Goal: Task Accomplishment & Management: Manage account settings

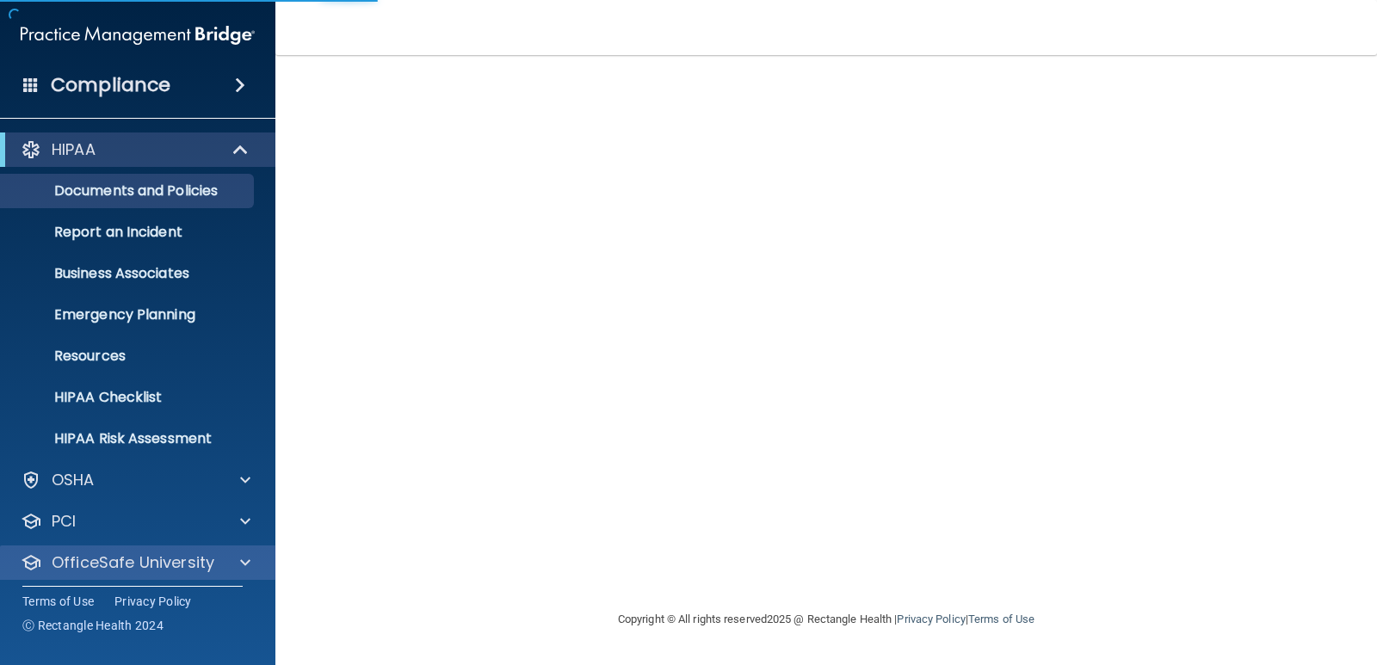
click at [140, 559] on p "OfficeSafe University" at bounding box center [133, 562] width 163 height 21
click at [246, 587] on link "HIPAA Training" at bounding box center [118, 604] width 271 height 34
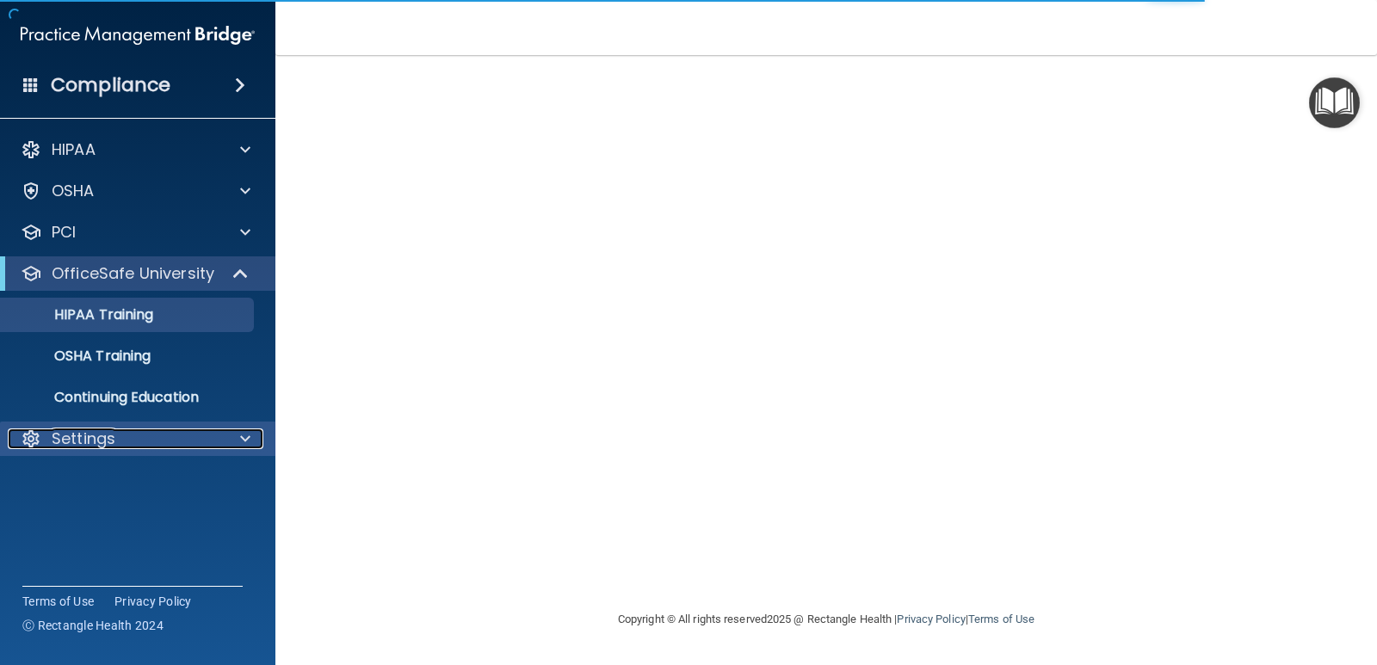
click at [149, 447] on div "Settings" at bounding box center [114, 438] width 213 height 21
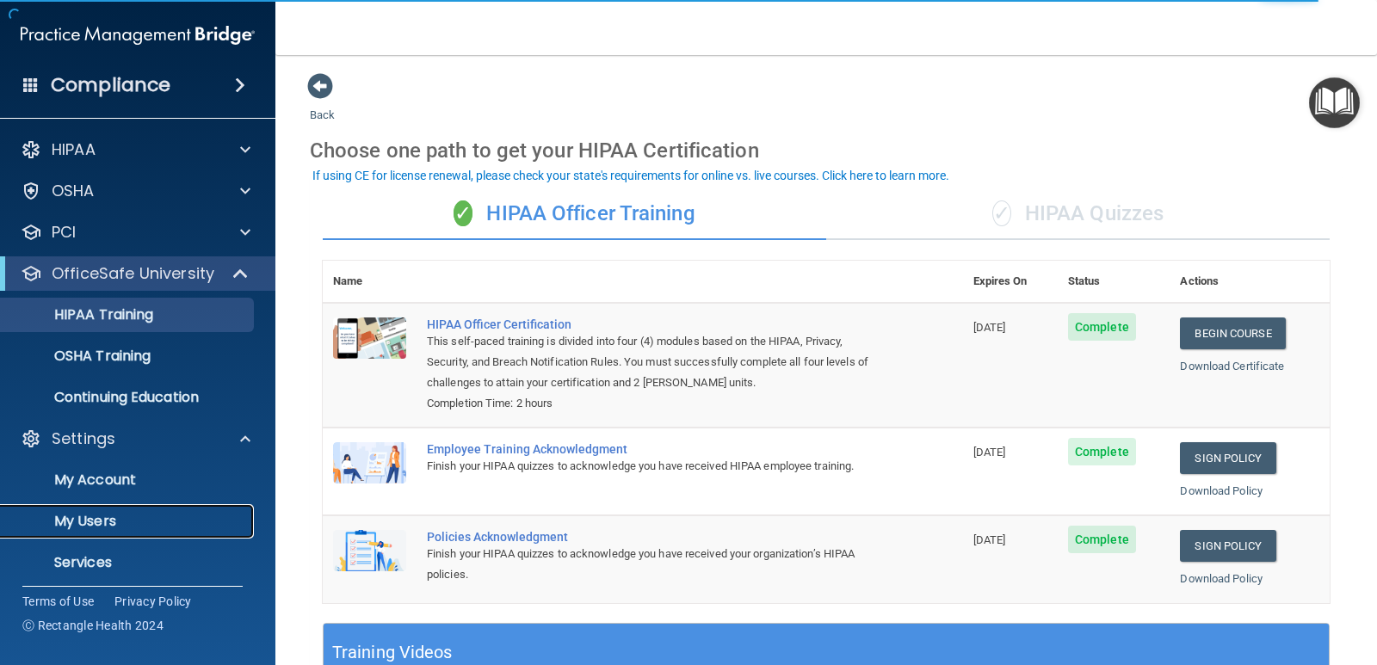
click at [94, 526] on p "My Users" at bounding box center [128, 521] width 235 height 17
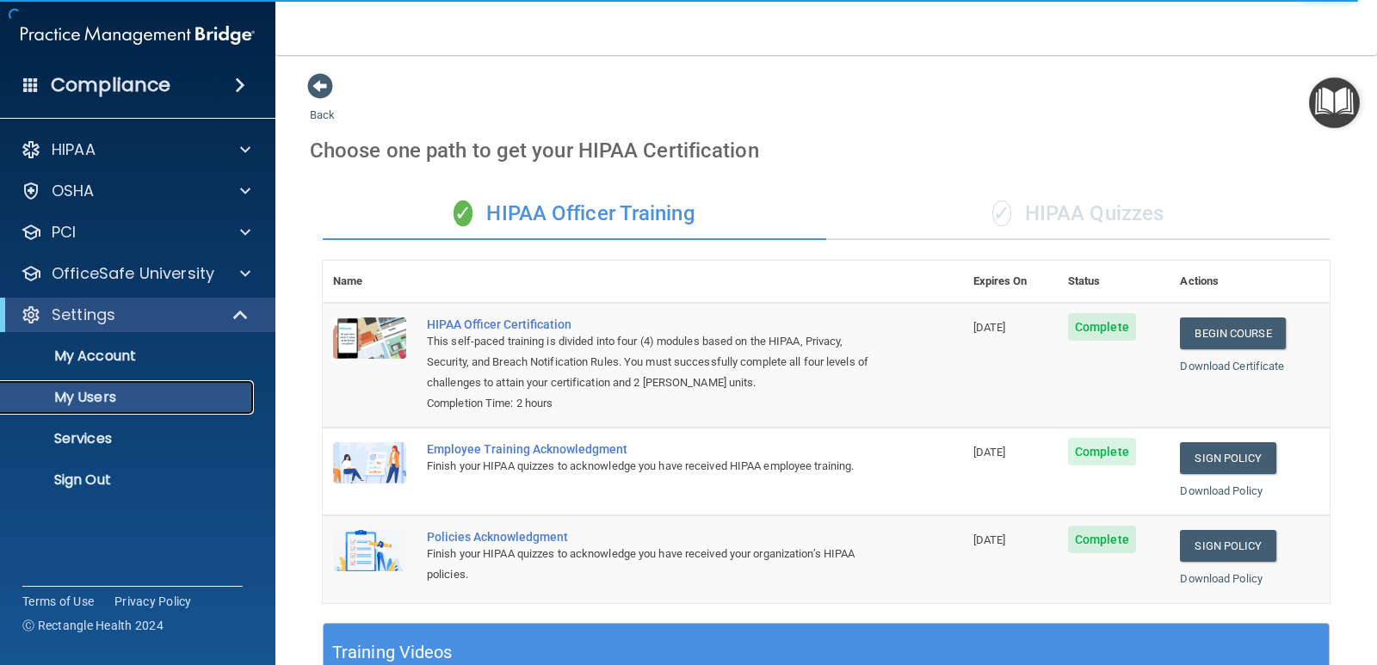
select select "20"
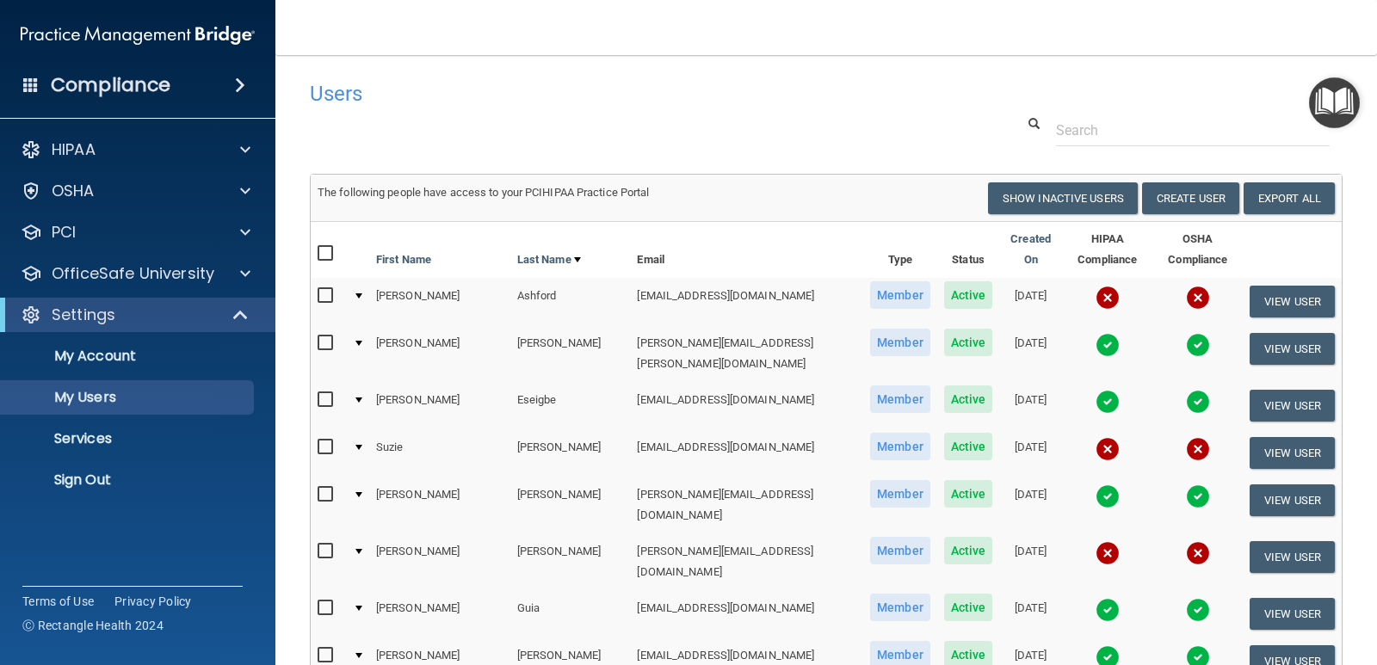
click at [323, 440] on input "checkbox" at bounding box center [327, 447] width 20 height 14
checkbox input "true"
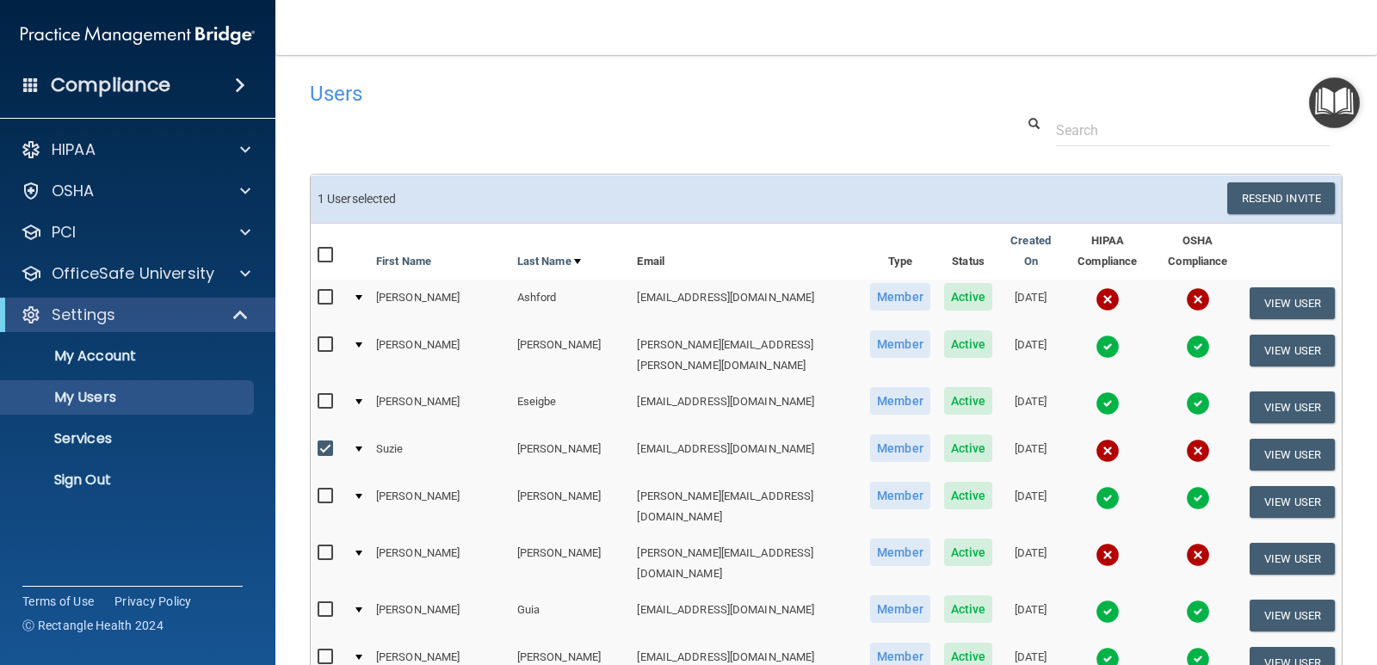
click at [330, 291] on input "checkbox" at bounding box center [327, 298] width 20 height 14
checkbox input "true"
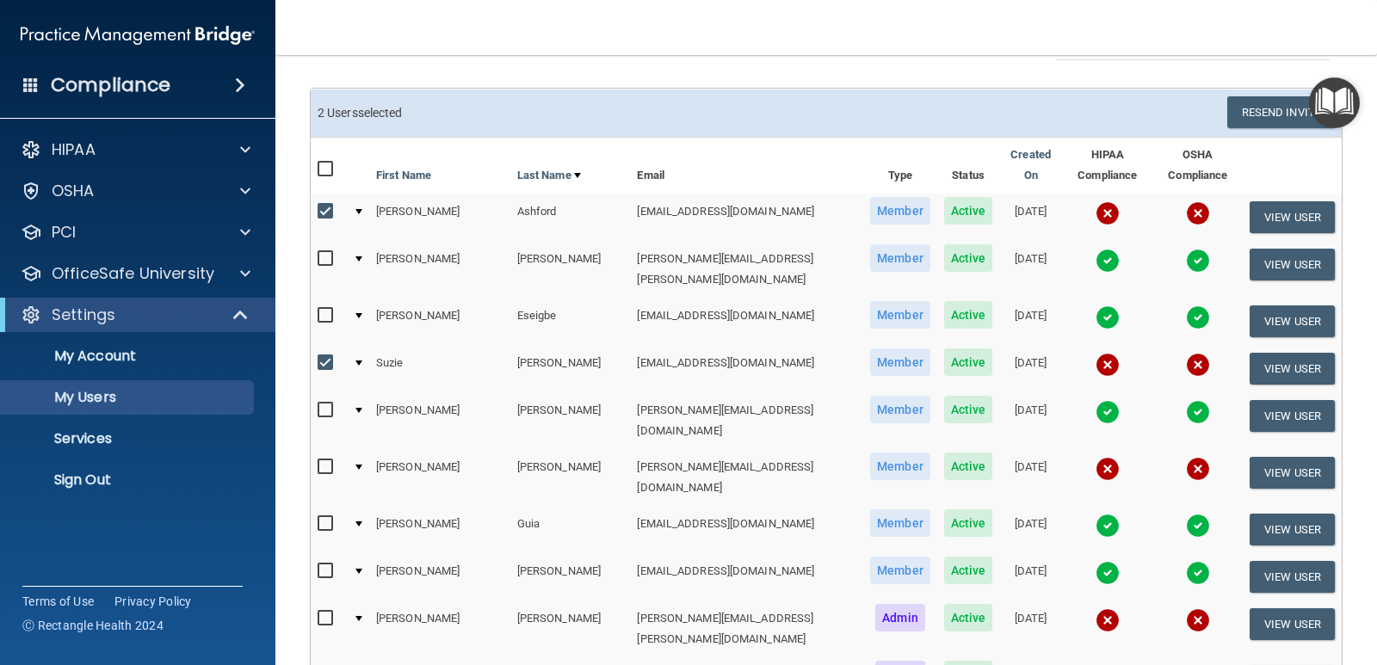
click at [323, 460] on input "checkbox" at bounding box center [327, 467] width 20 height 14
checkbox input "true"
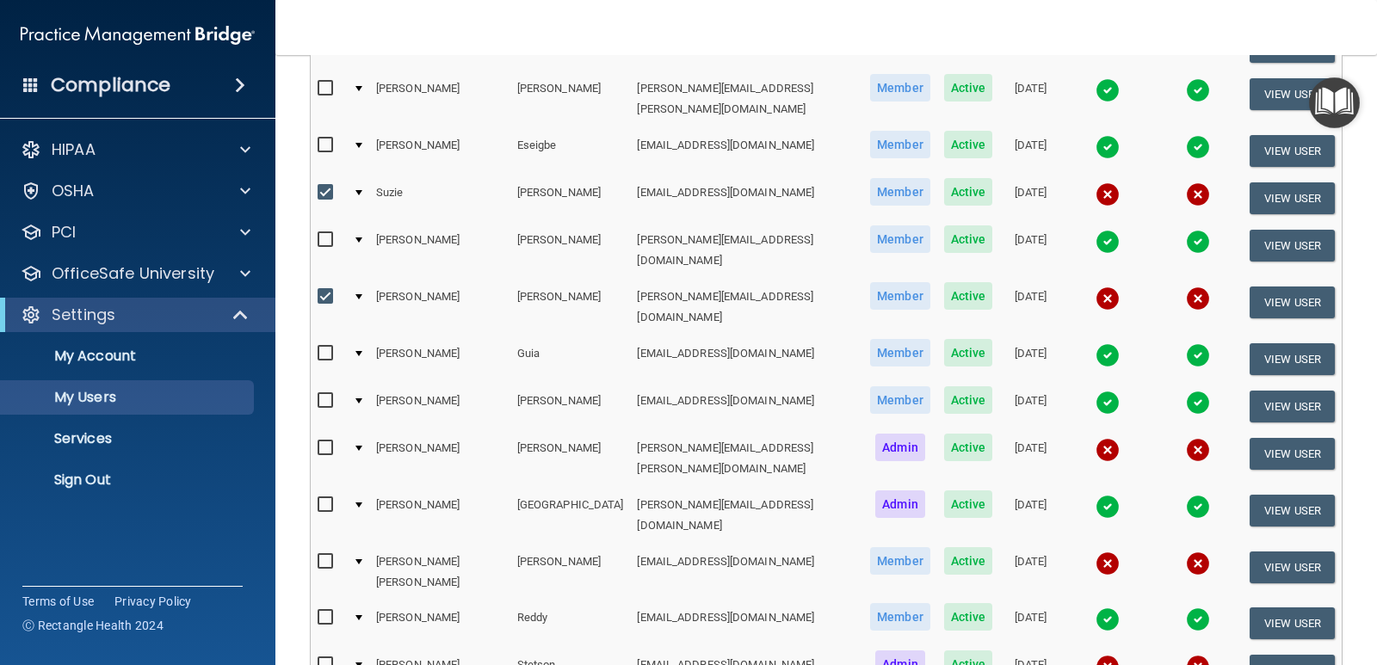
scroll to position [258, 0]
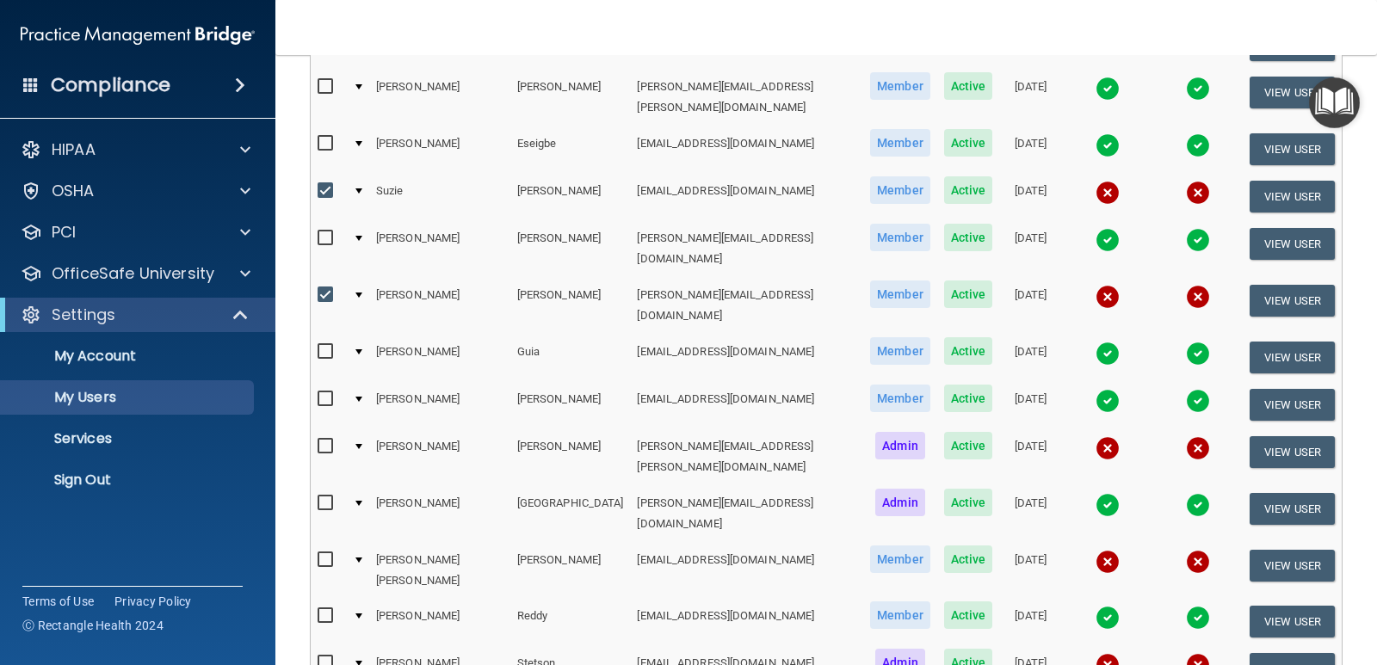
click at [323, 553] on input "checkbox" at bounding box center [327, 560] width 20 height 14
checkbox input "true"
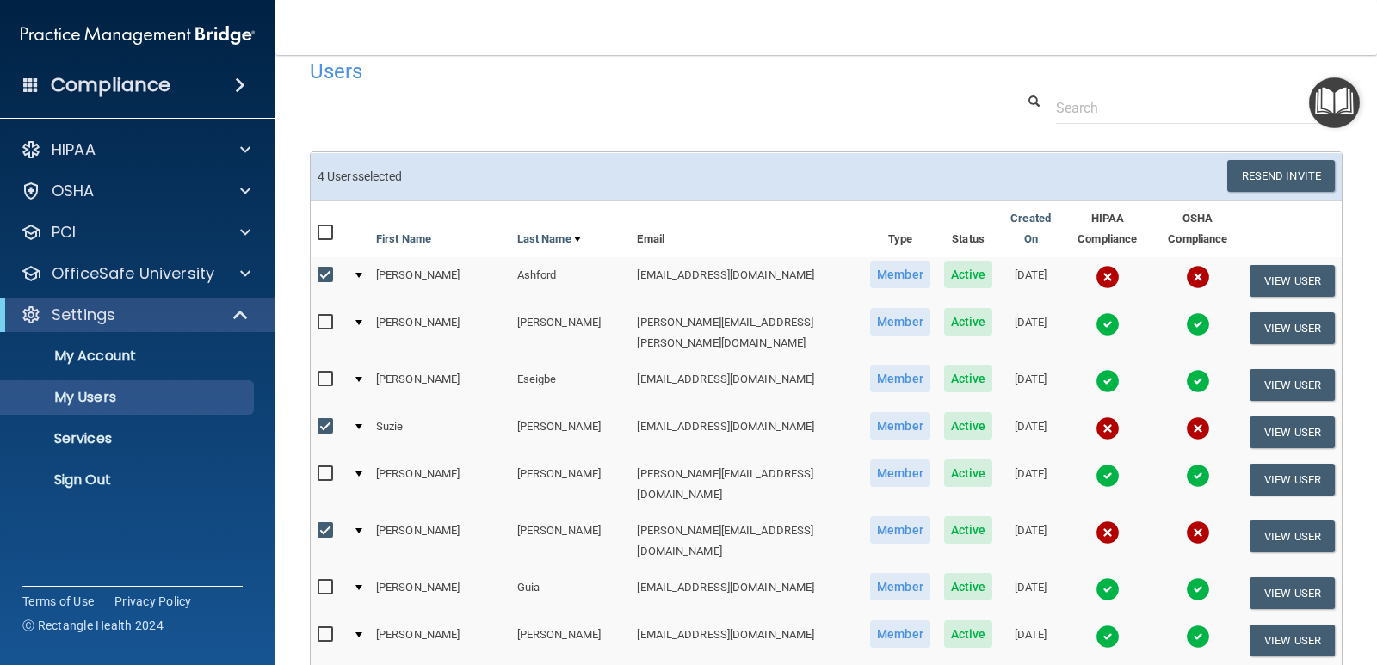
scroll to position [0, 0]
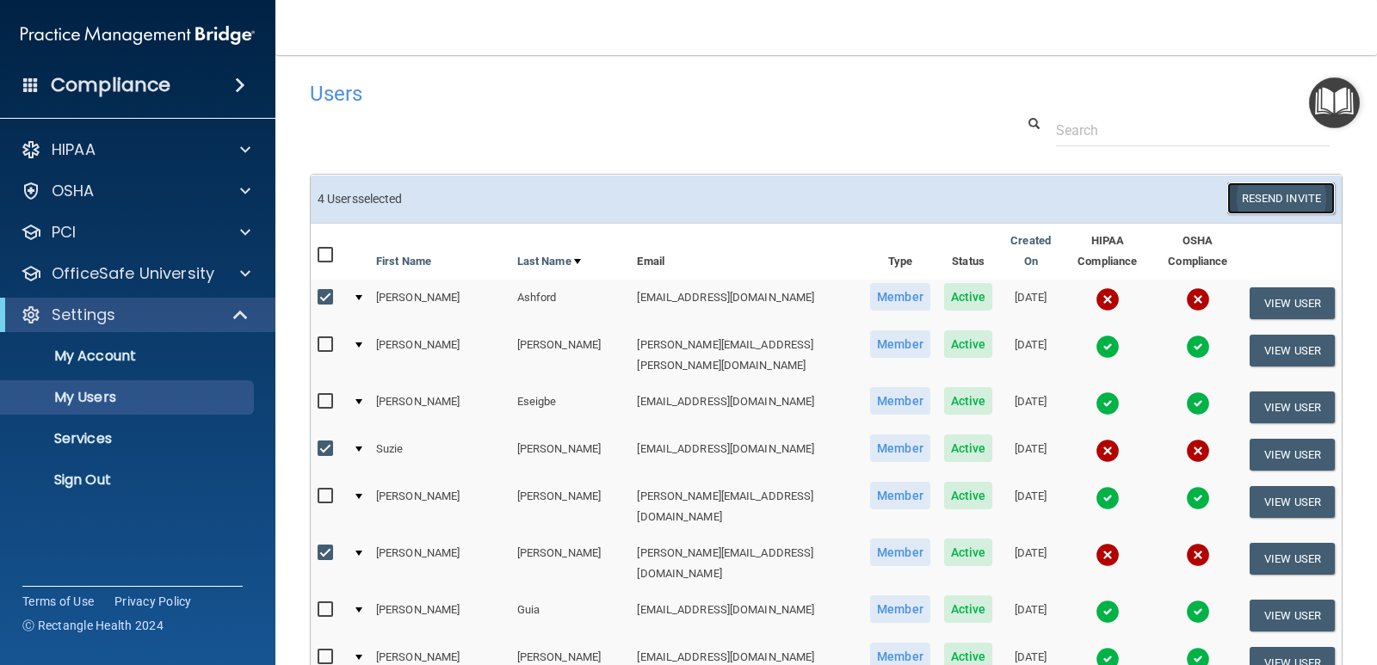
click at [1250, 202] on button "Resend Invite" at bounding box center [1281, 198] width 108 height 32
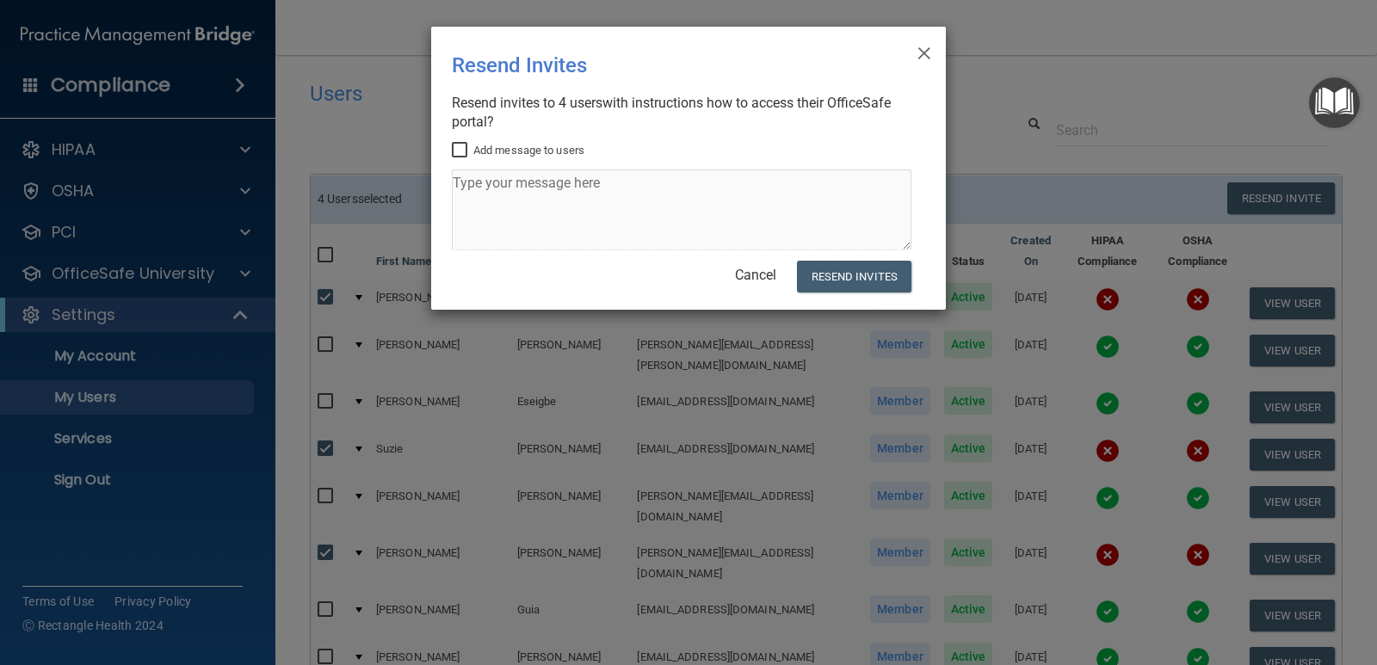
click at [462, 149] on input "Add message to users" at bounding box center [462, 151] width 20 height 14
checkbox input "true"
click at [455, 188] on textarea at bounding box center [681, 209] width 459 height 81
click at [457, 182] on textarea at bounding box center [681, 209] width 459 height 81
type textarea "p"
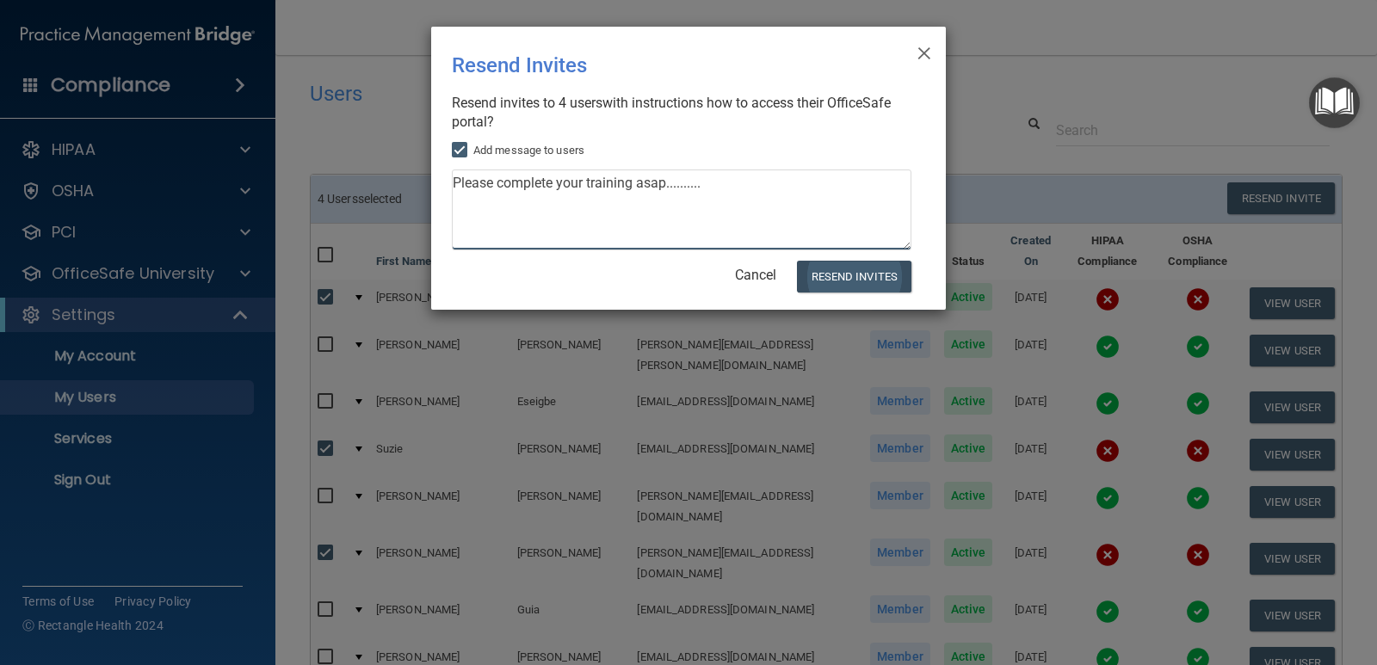
type textarea "Please complete your training asap.........."
click at [833, 274] on button "Resend Invites" at bounding box center [854, 277] width 114 height 32
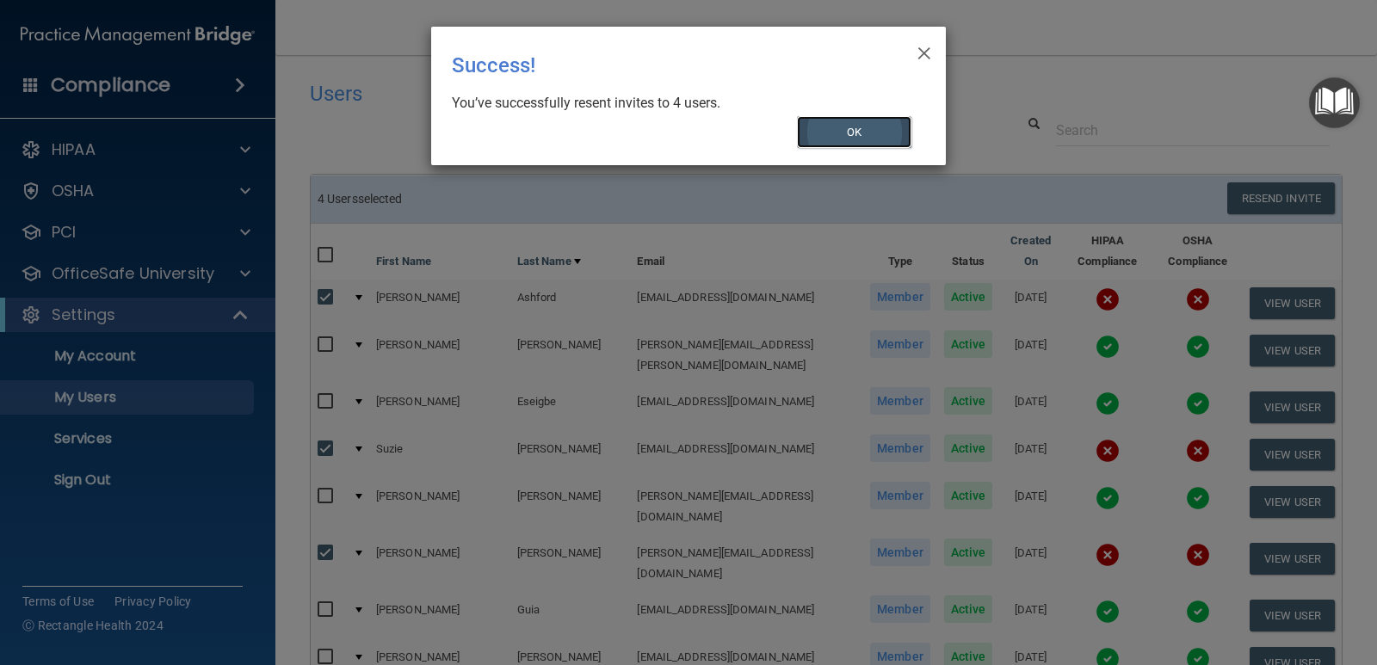
click at [843, 128] on button "OK" at bounding box center [854, 132] width 115 height 32
